Goal: Task Accomplishment & Management: Manage account settings

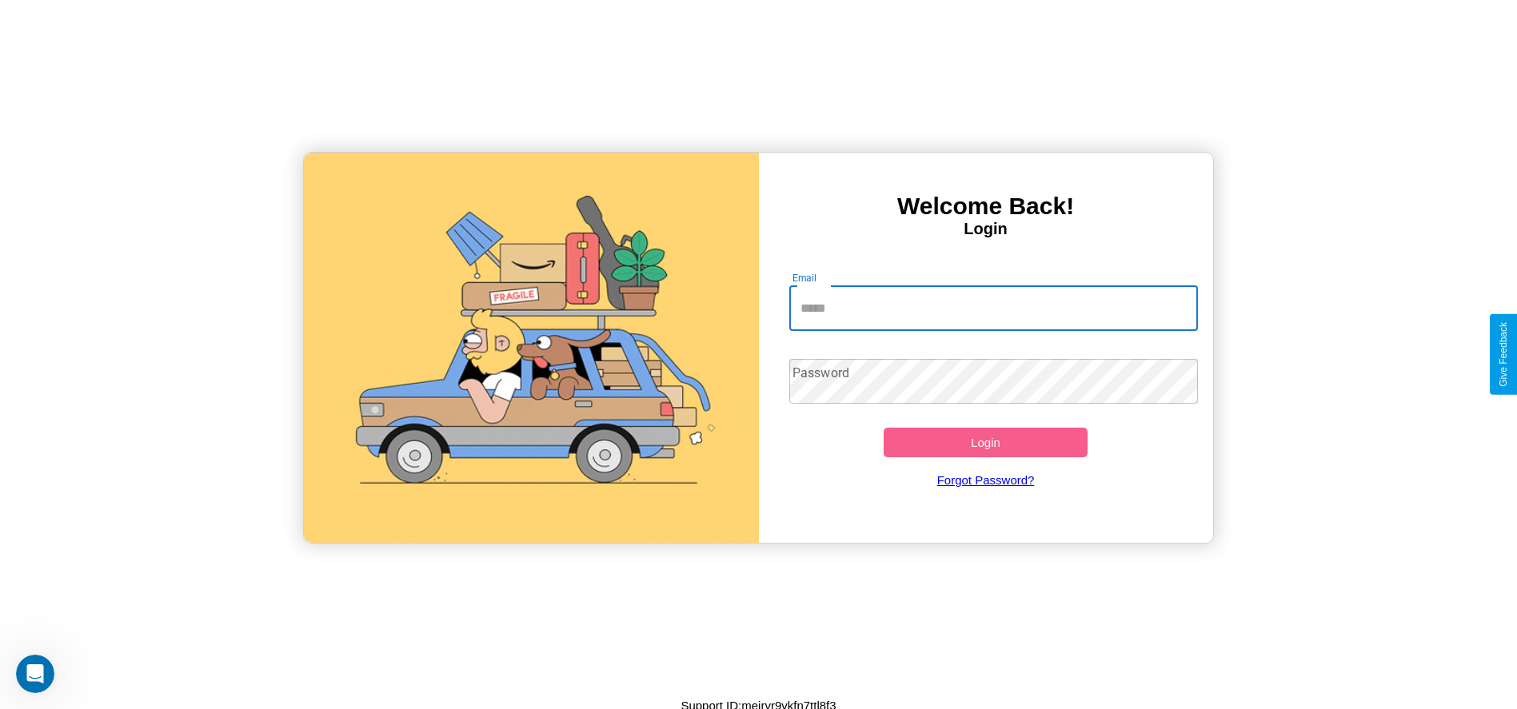
click at [993, 308] on input "Email" at bounding box center [993, 308] width 409 height 45
type input "**********"
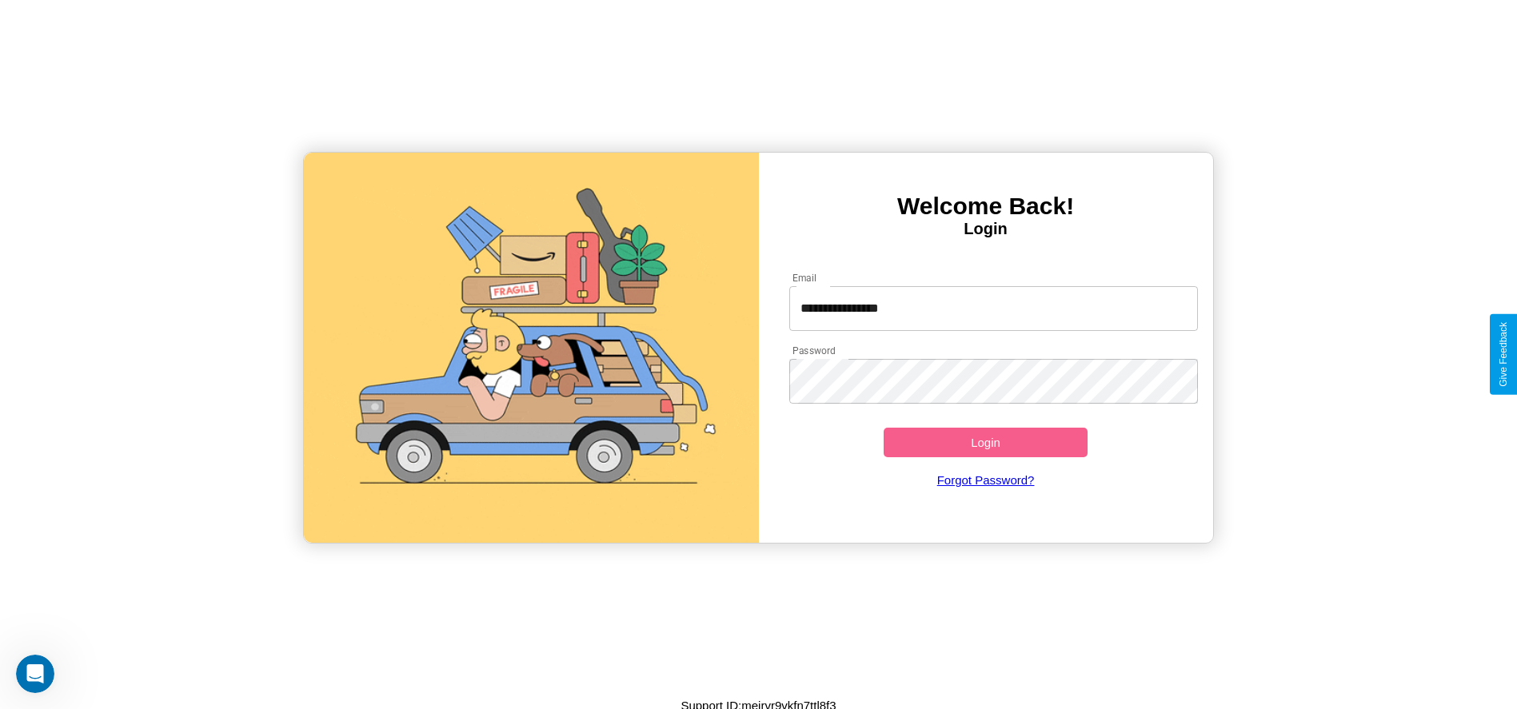
click at [985, 442] on button "Login" at bounding box center [986, 443] width 205 height 30
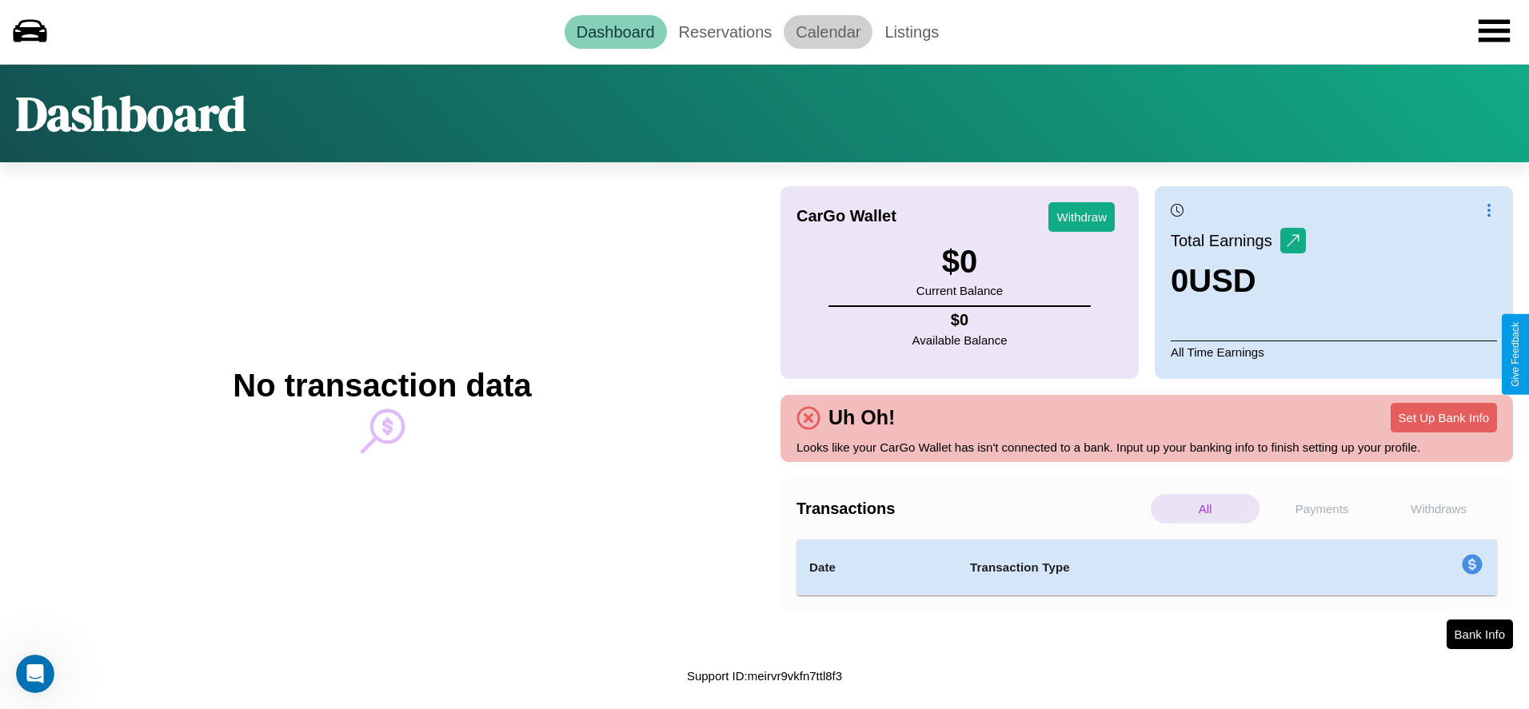
click at [828, 31] on link "Calendar" at bounding box center [828, 32] width 89 height 34
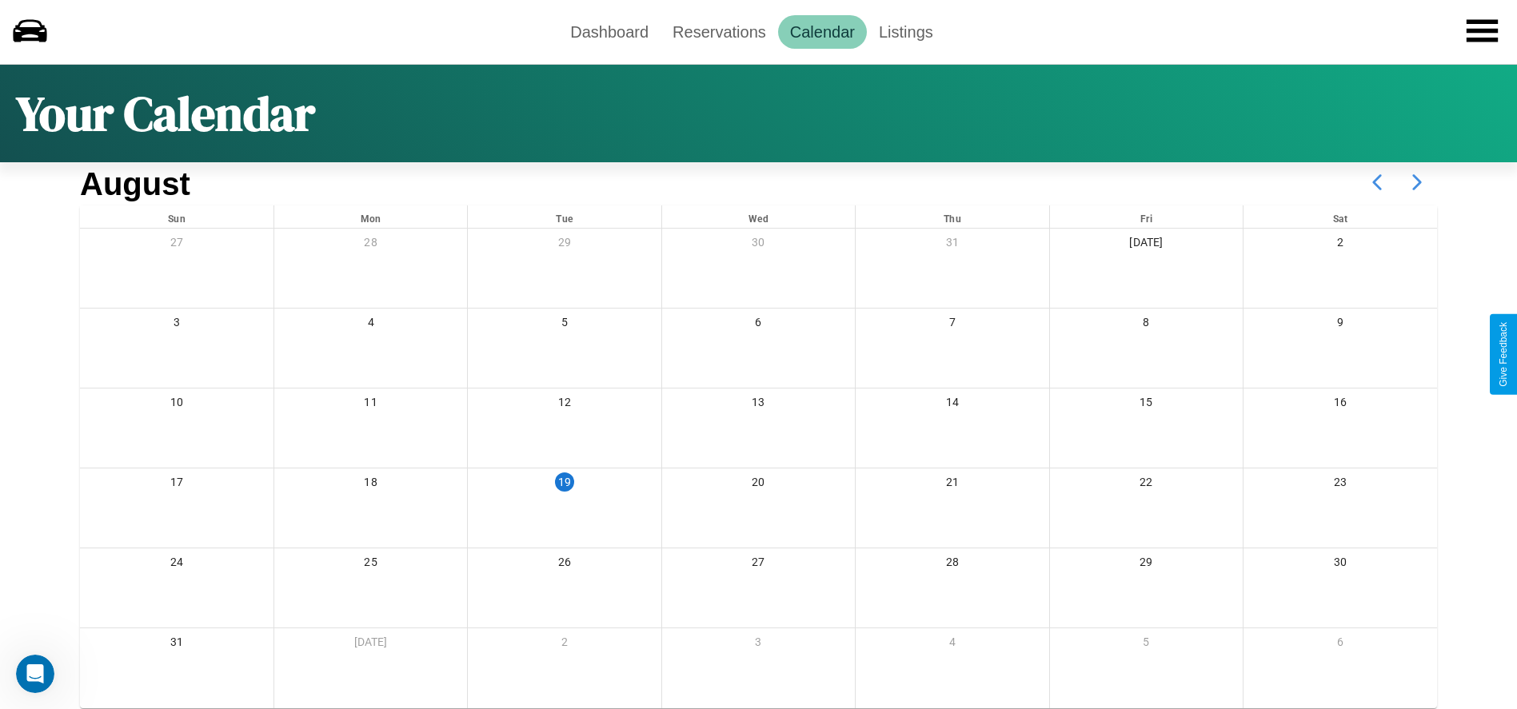
click at [1417, 182] on icon at bounding box center [1417, 182] width 40 height 40
click at [719, 31] on link "Reservations" at bounding box center [719, 32] width 118 height 34
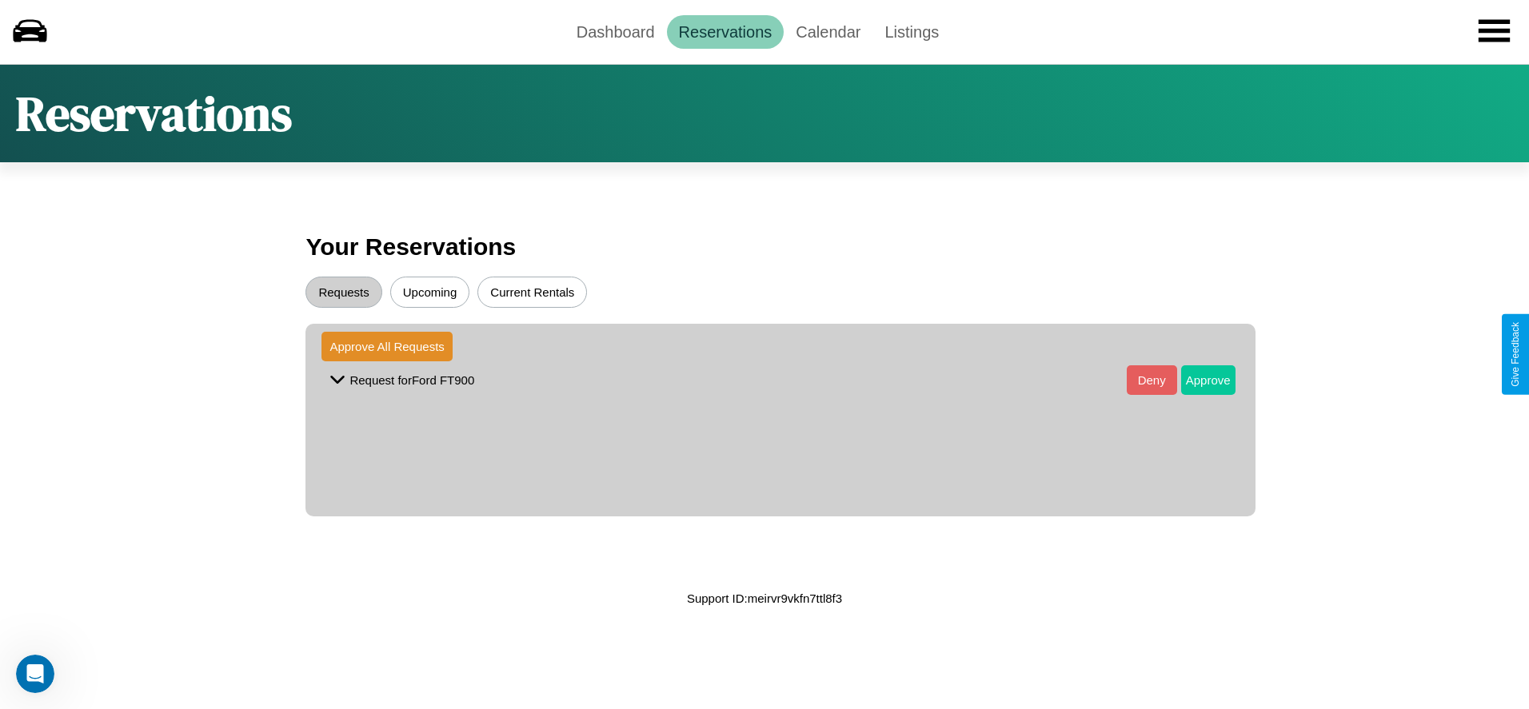
click at [1195, 380] on button "Approve" at bounding box center [1208, 380] width 54 height 30
